Goal: Download file/media

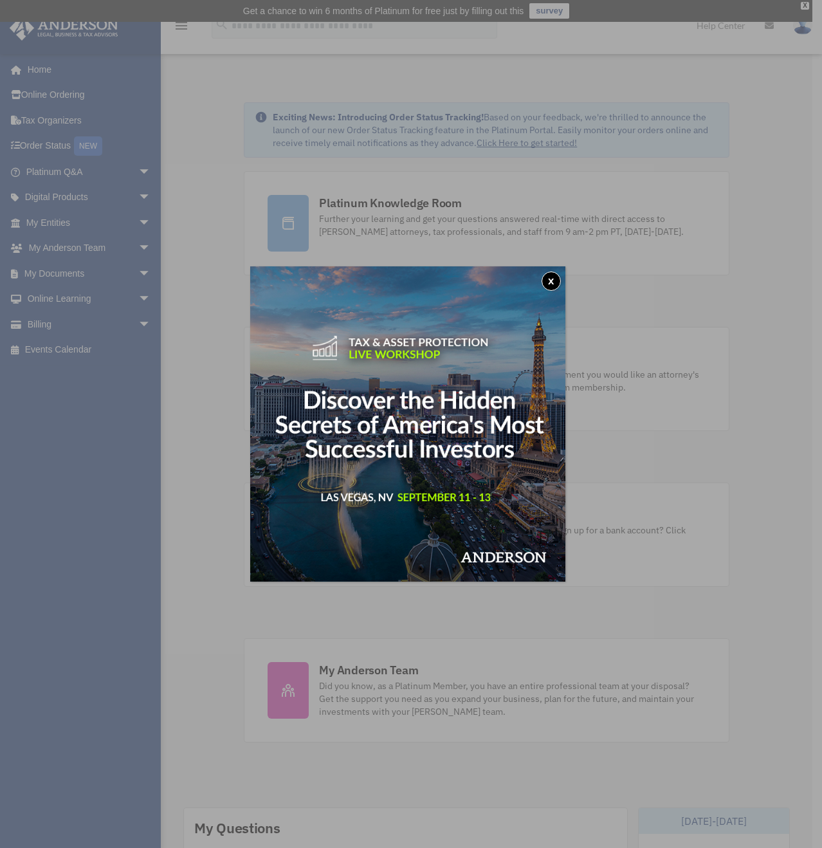
click at [556, 278] on button "x" at bounding box center [550, 280] width 19 height 19
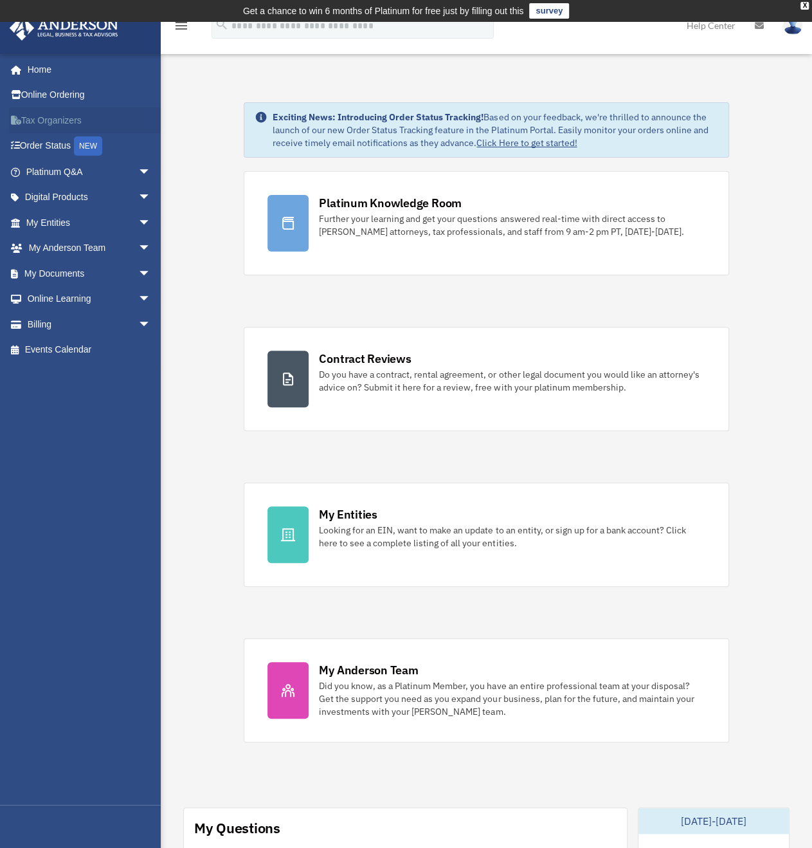
click at [87, 125] on link "Tax Organizers" at bounding box center [89, 120] width 161 height 26
click at [54, 267] on link "My Documents arrow_drop_down" at bounding box center [89, 273] width 161 height 26
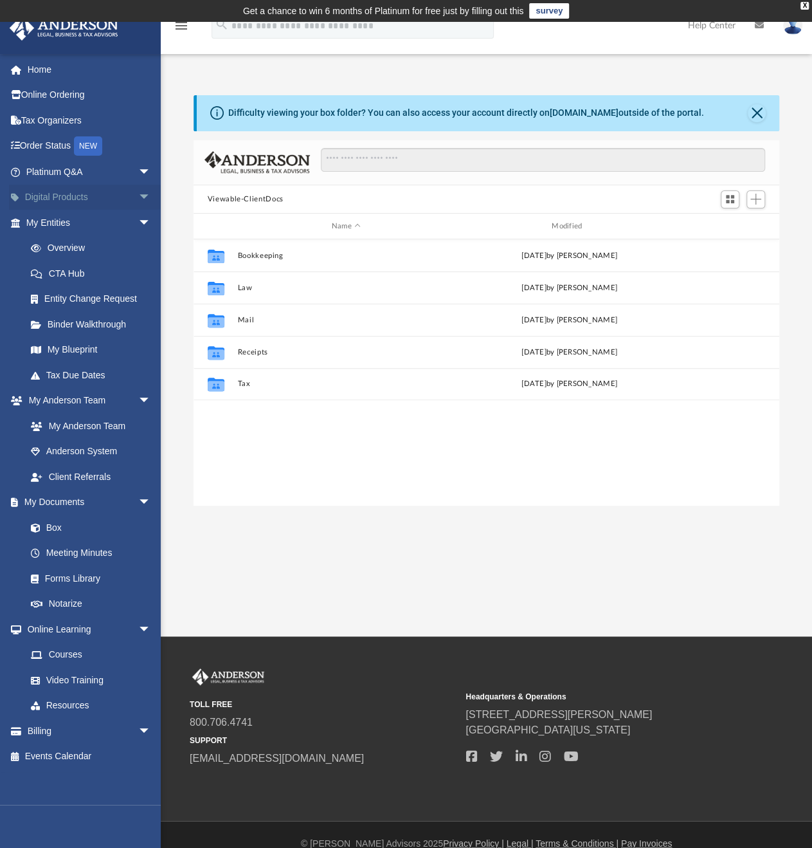
scroll to position [282, 576]
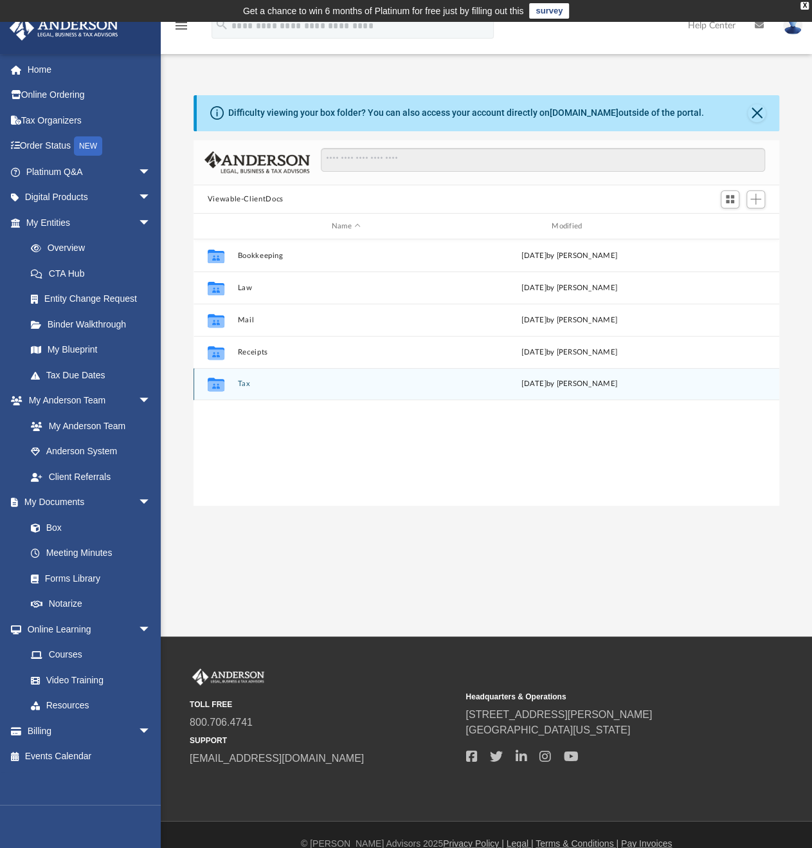
click at [242, 382] on button "Tax" at bounding box center [345, 383] width 217 height 8
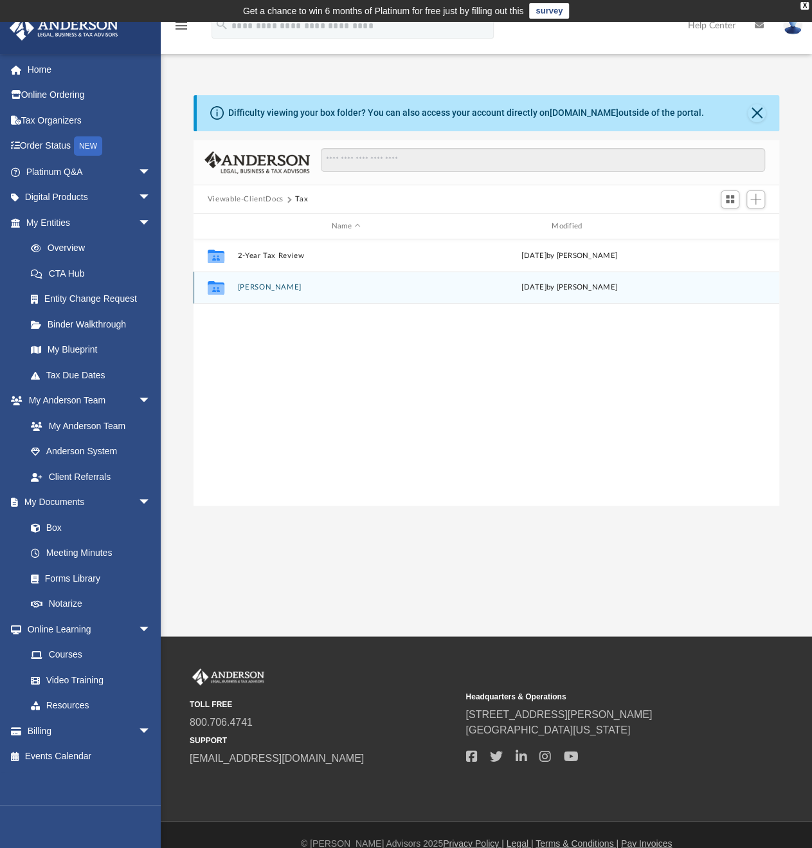
click at [267, 290] on button "[PERSON_NAME]" at bounding box center [345, 287] width 217 height 8
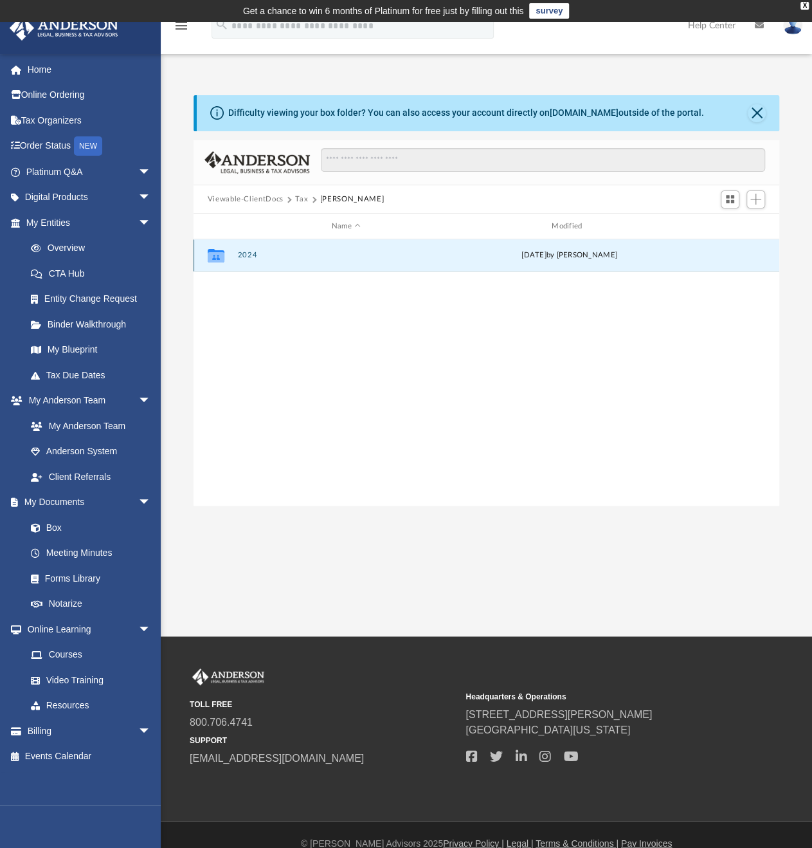
click at [251, 257] on button "2024" at bounding box center [345, 255] width 217 height 8
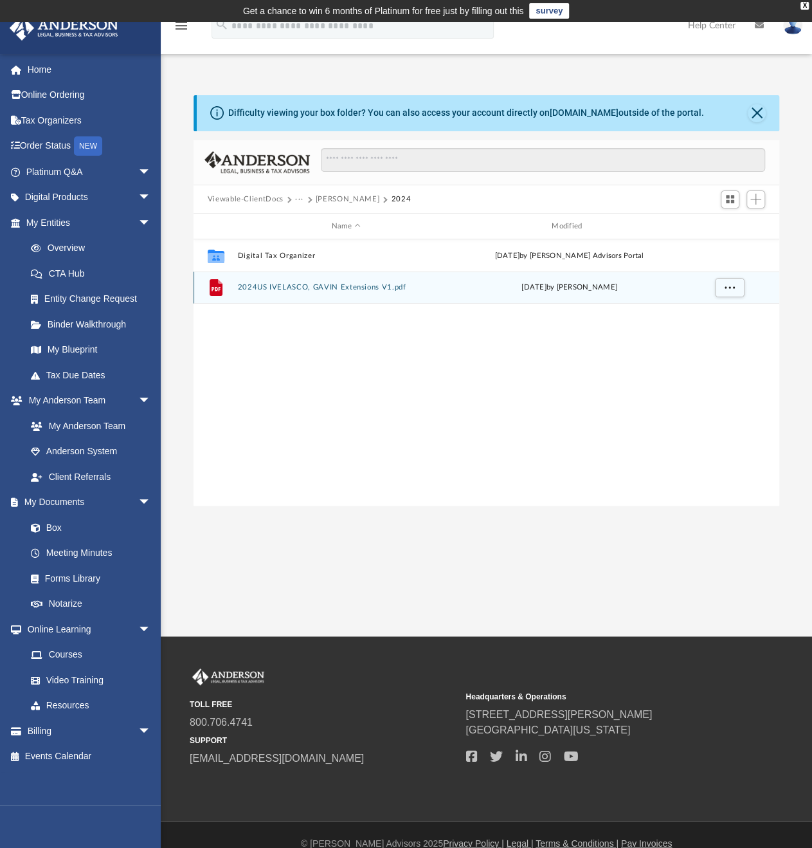
click at [294, 290] on button "2024US IVELASCO, GAVIN Extensions V1.pdf" at bounding box center [345, 287] width 217 height 8
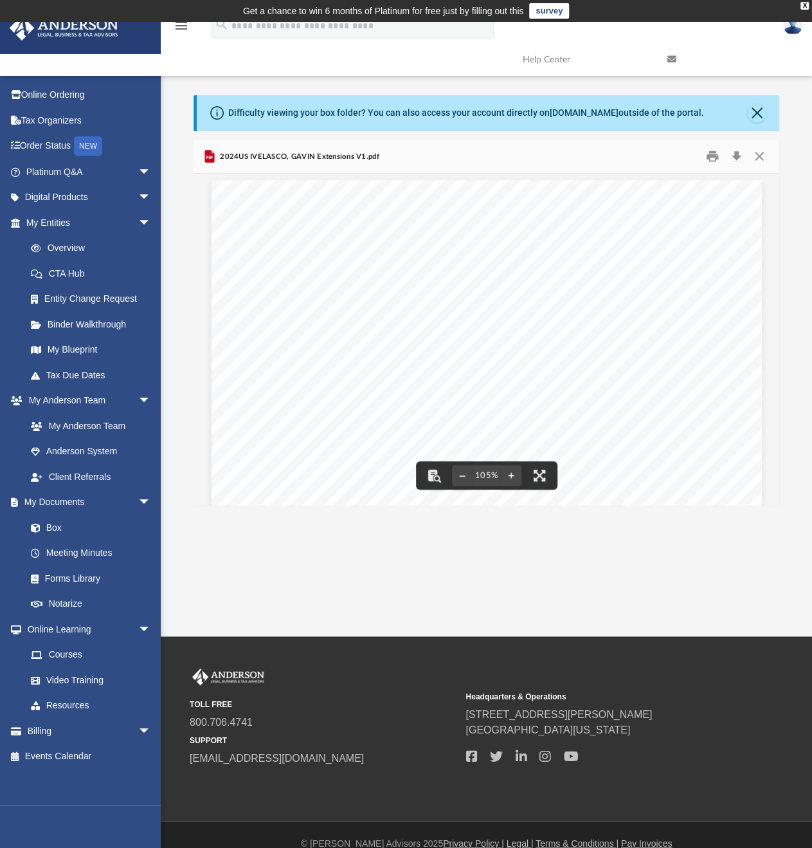
scroll to position [0, 0]
click at [70, 515] on link "Box" at bounding box center [94, 527] width 152 height 26
click at [64, 527] on link "Box" at bounding box center [94, 527] width 152 height 26
click at [126, 432] on link "My Anderson Team" at bounding box center [94, 426] width 152 height 26
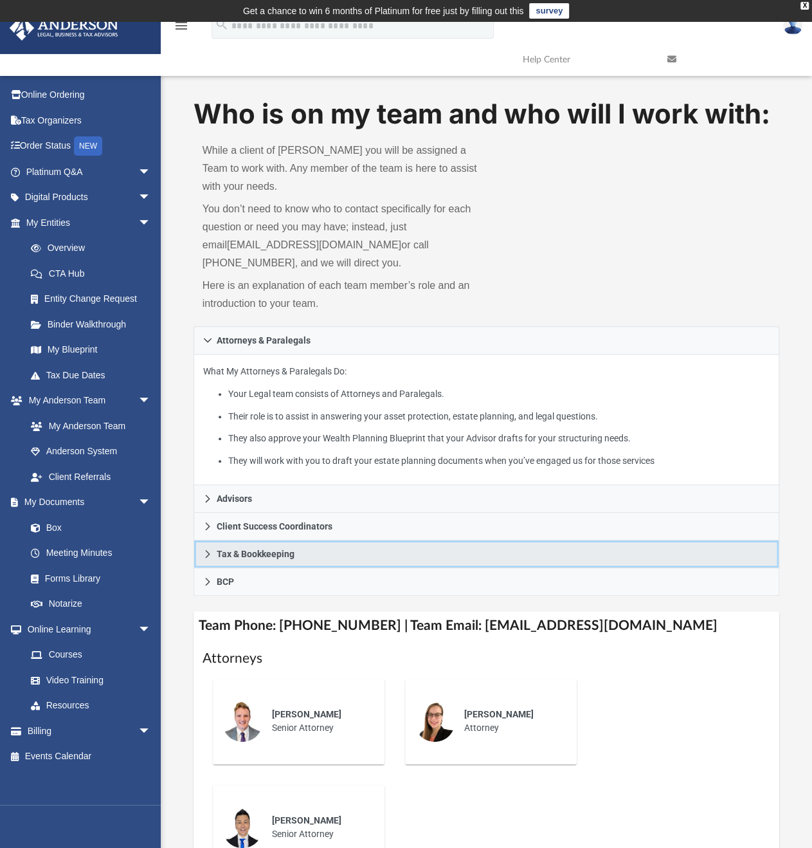
click at [313, 541] on link "Tax & Bookkeeping" at bounding box center [487, 554] width 586 height 28
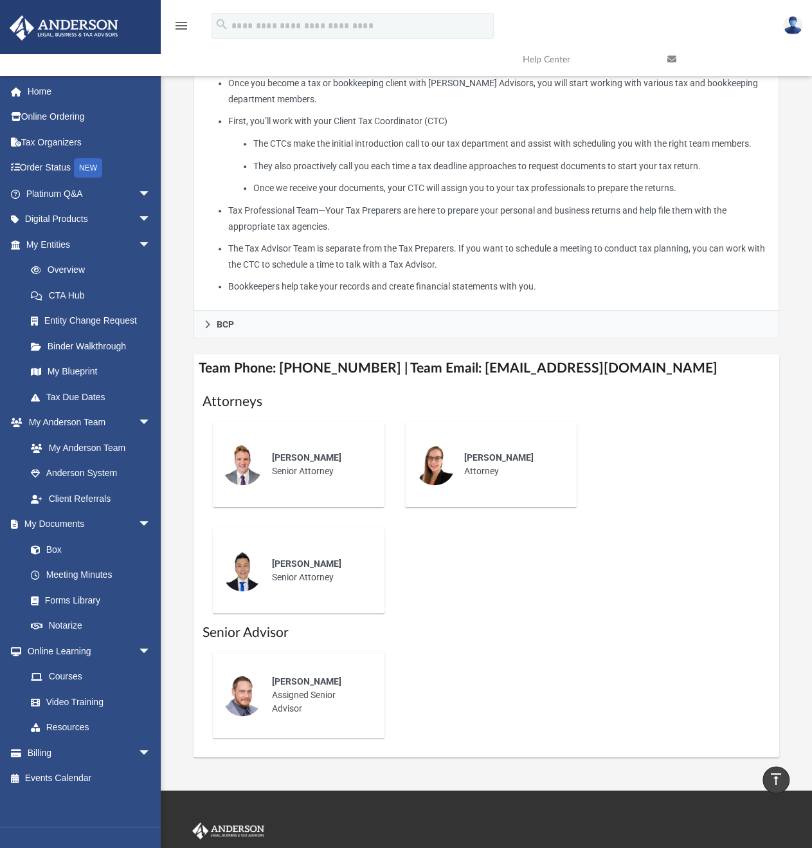
scroll to position [371, 0]
